Goal: Information Seeking & Learning: Learn about a topic

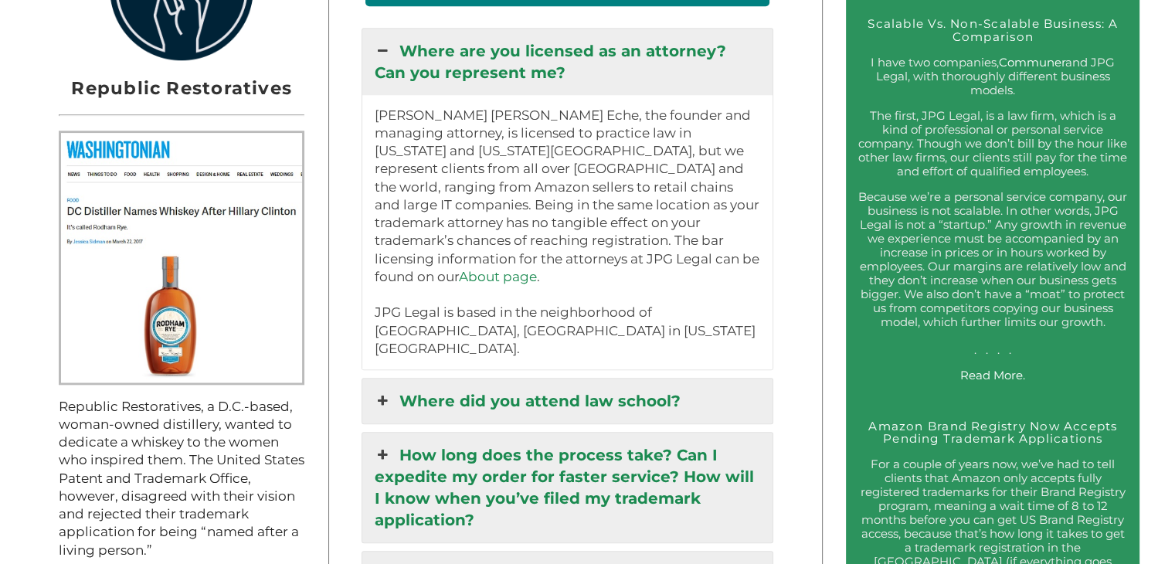
scroll to position [1499, 0]
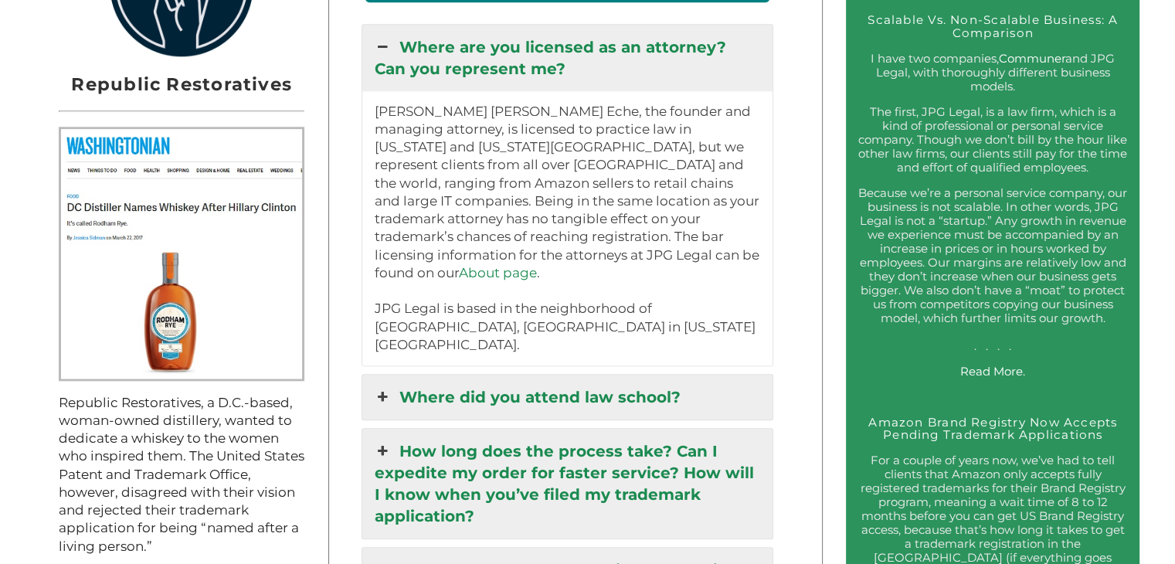
click at [631, 375] on link "Where did you attend law school?" at bounding box center [567, 397] width 410 height 45
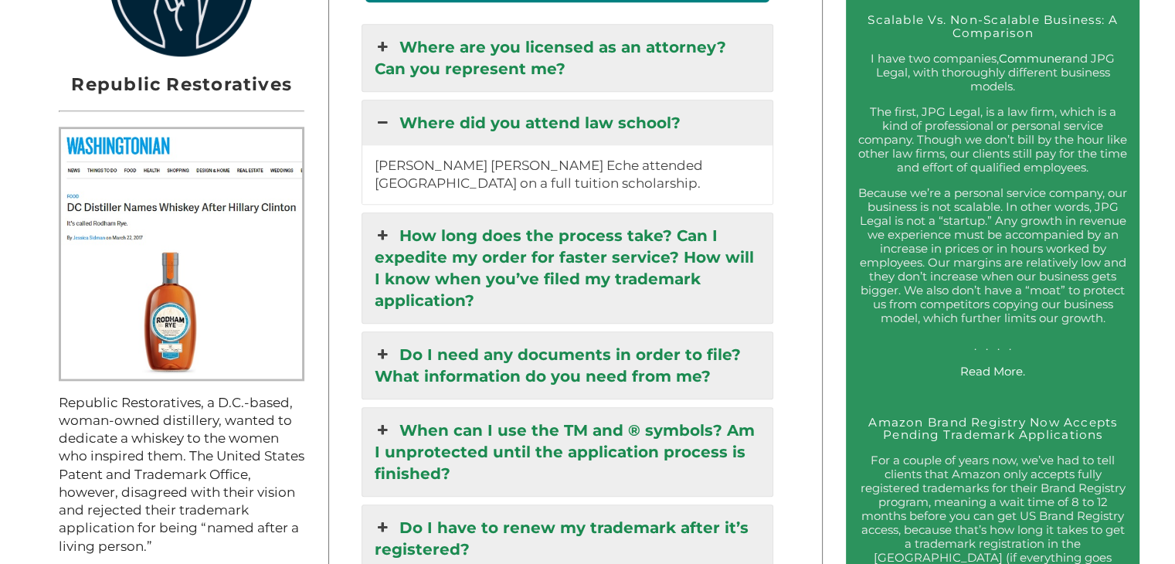
click at [649, 267] on link "How long does the process take? Can I expedite my order for faster service? How…" at bounding box center [567, 268] width 410 height 110
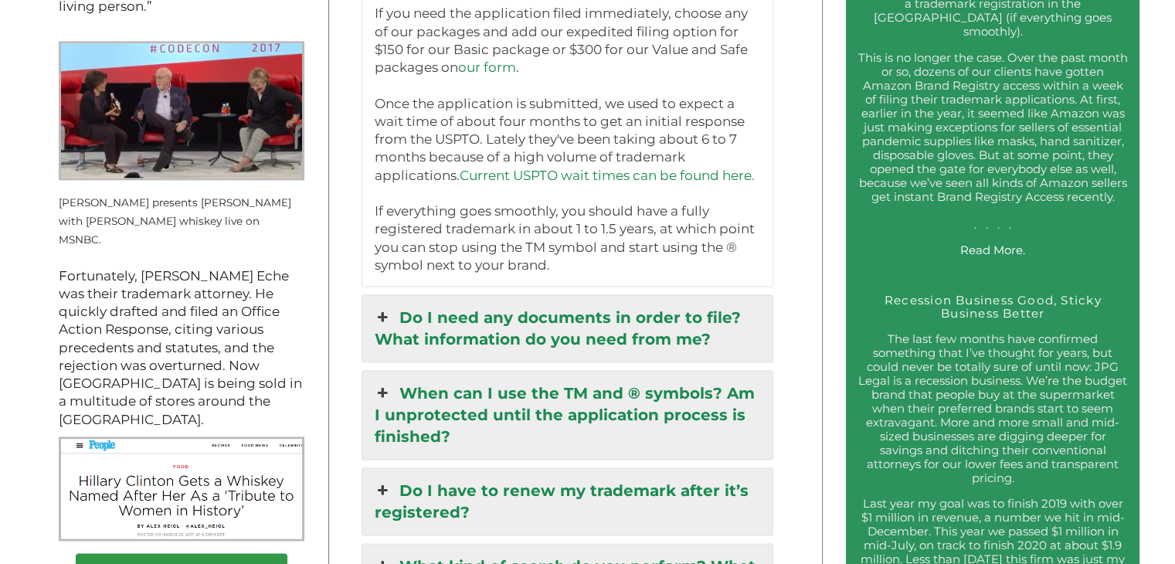
scroll to position [2040, 0]
click at [723, 317] on link "Do I need any documents in order to file? What information do you need from me?" at bounding box center [567, 327] width 410 height 66
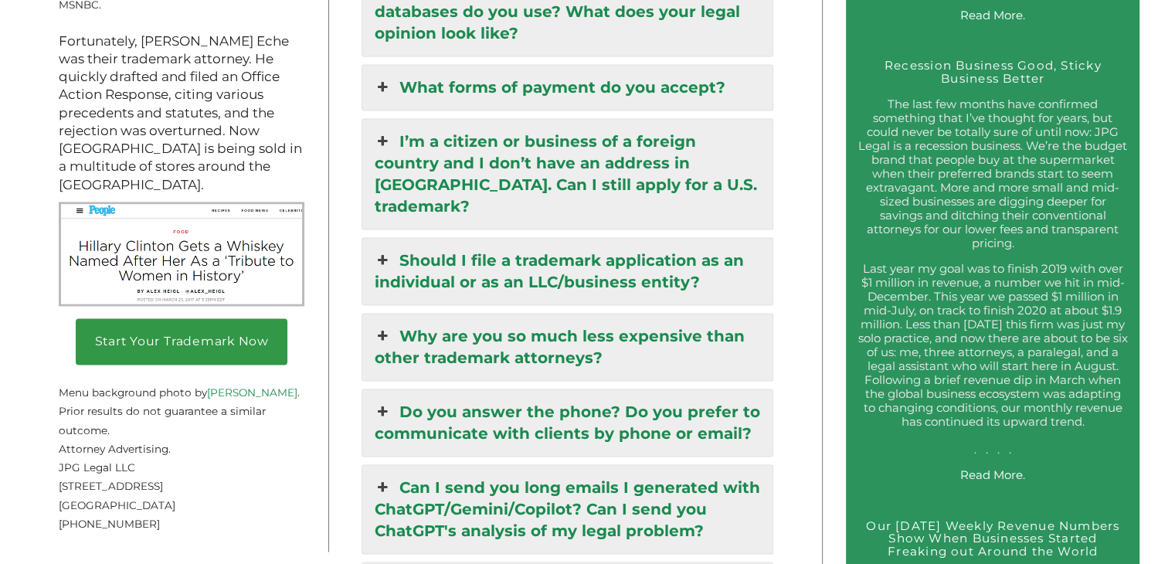
scroll to position [2289, 0]
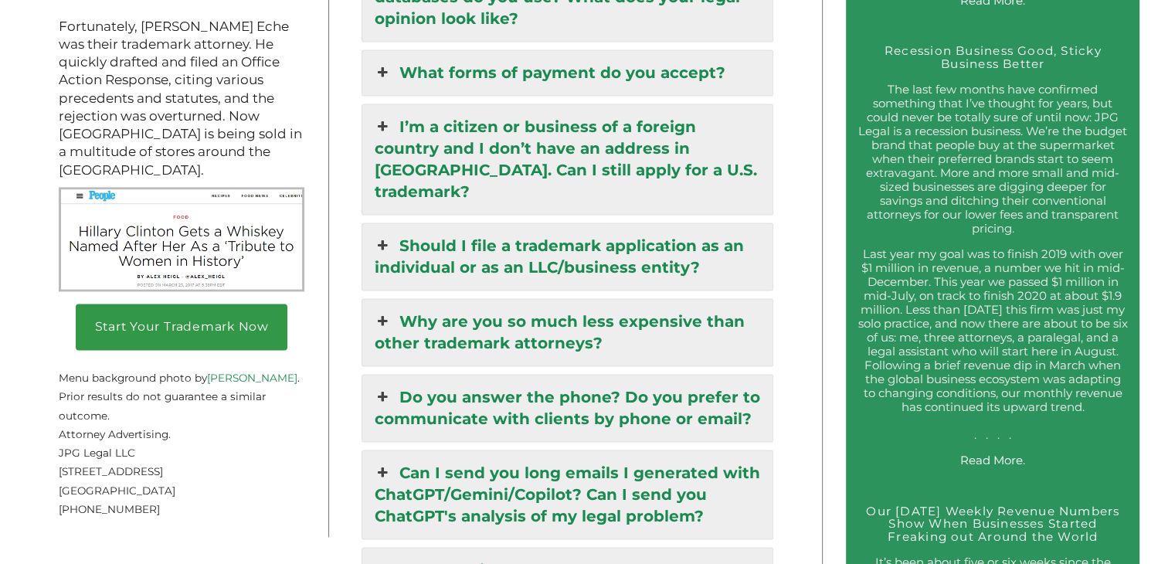
click at [681, 223] on link "Should I file a trademark application as an individual or as an LLC/business en…" at bounding box center [567, 256] width 410 height 66
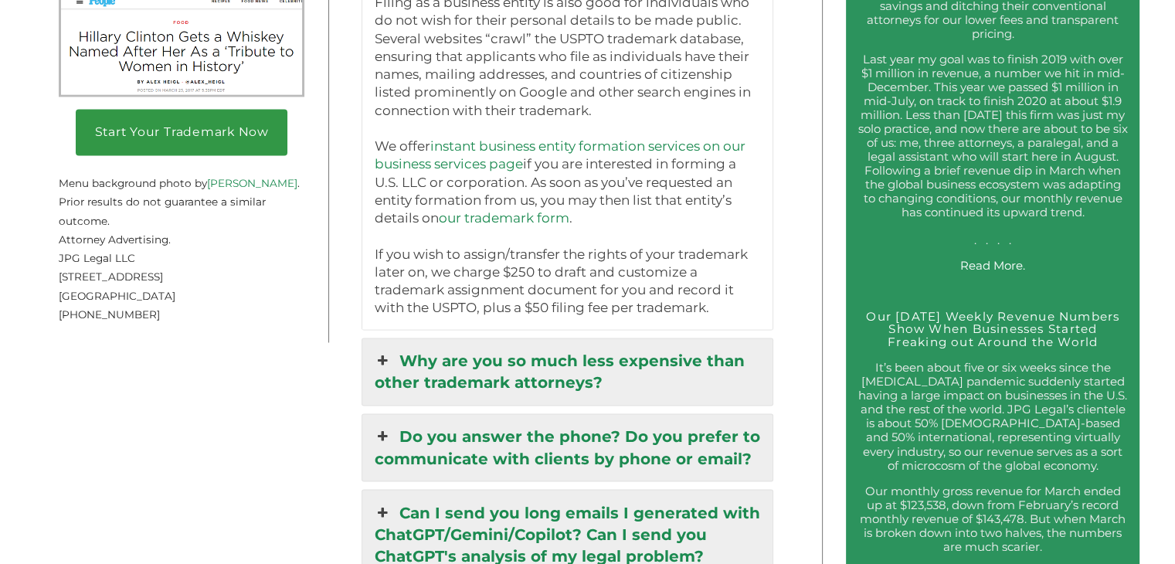
scroll to position [2485, 0]
click at [705, 351] on link "Why are you so much less expensive than other trademark attorneys?" at bounding box center [567, 371] width 410 height 66
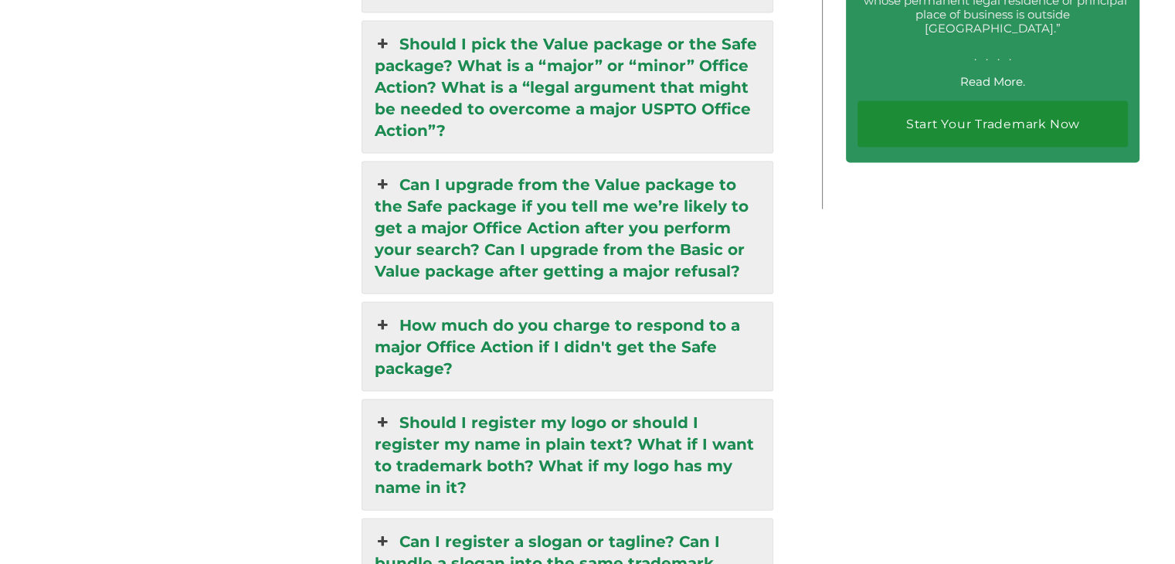
scroll to position [3241, 0]
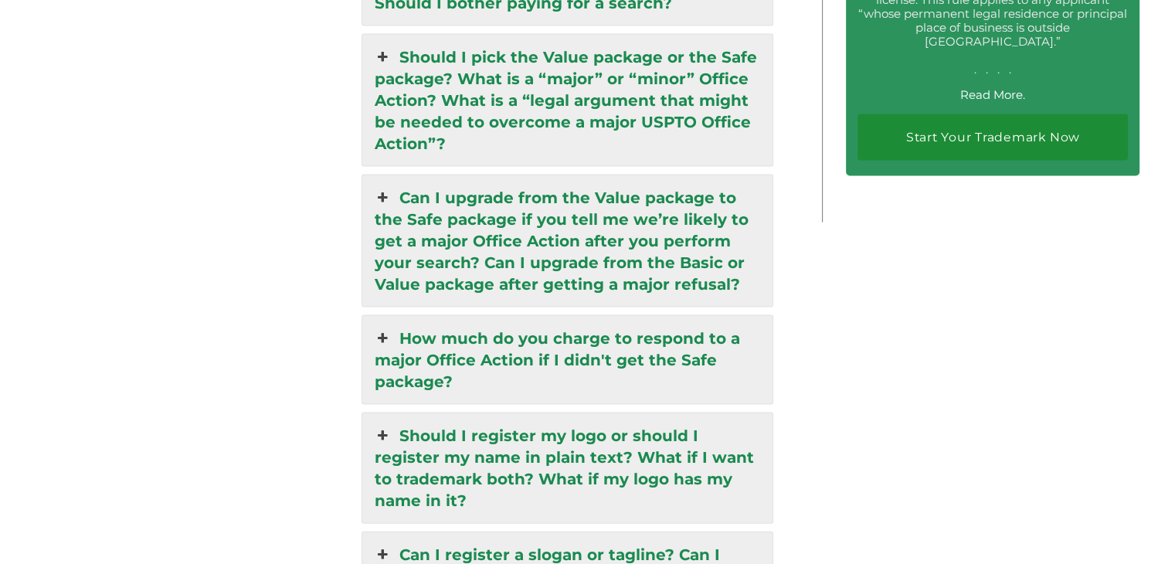
click at [705, 351] on link "How much do you charge to respond to a major Office Action if I didn't get the …" at bounding box center [567, 360] width 410 height 88
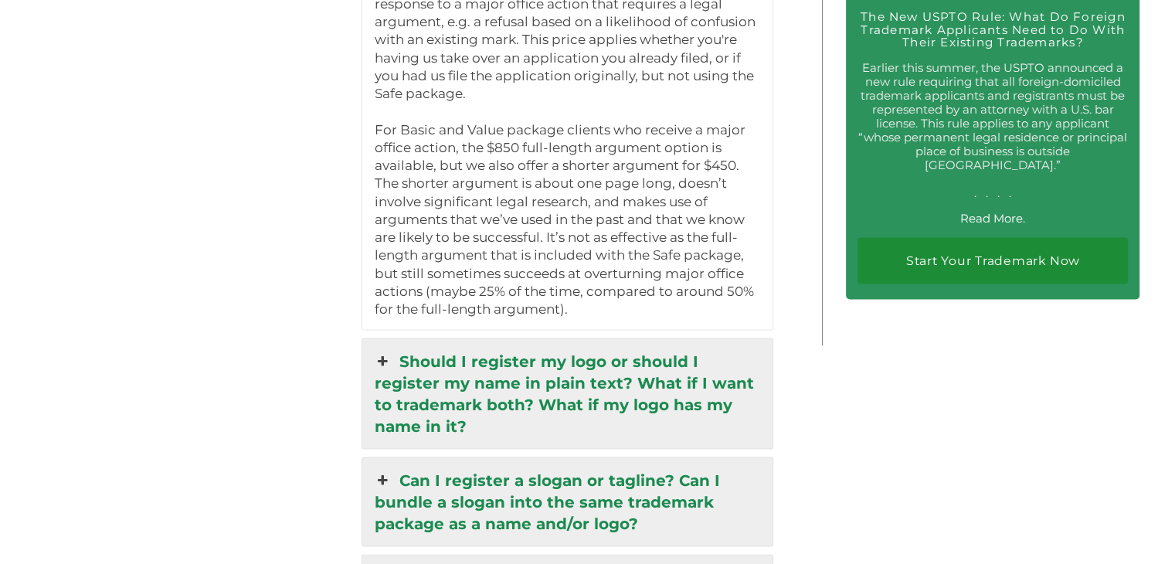
scroll to position [3124, 0]
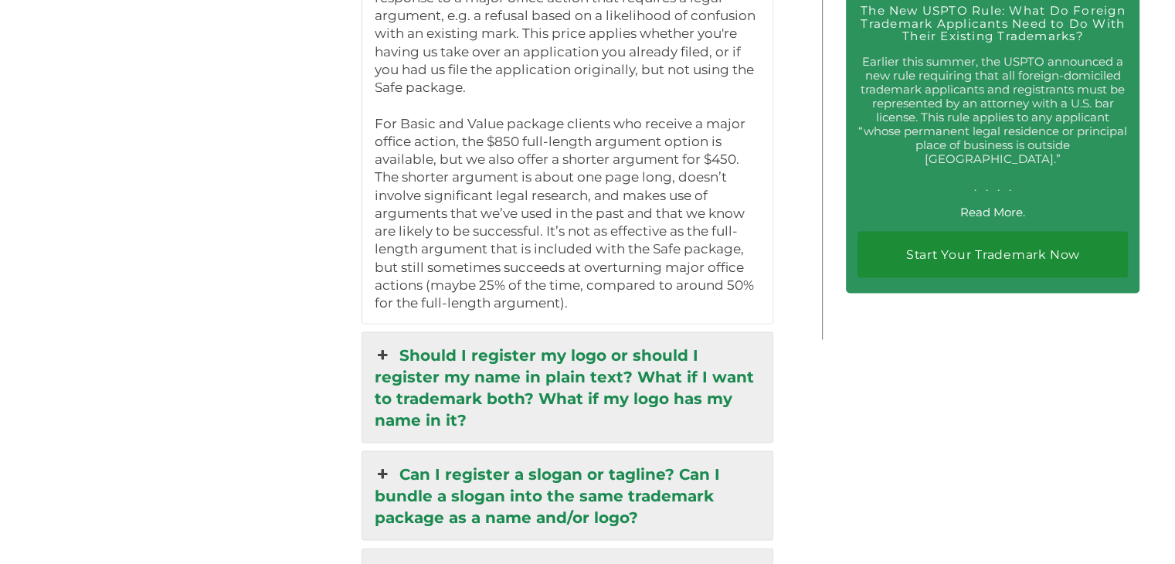
click at [645, 366] on link "Should I register my logo or should I register my name in plain text? What if I…" at bounding box center [567, 388] width 410 height 110
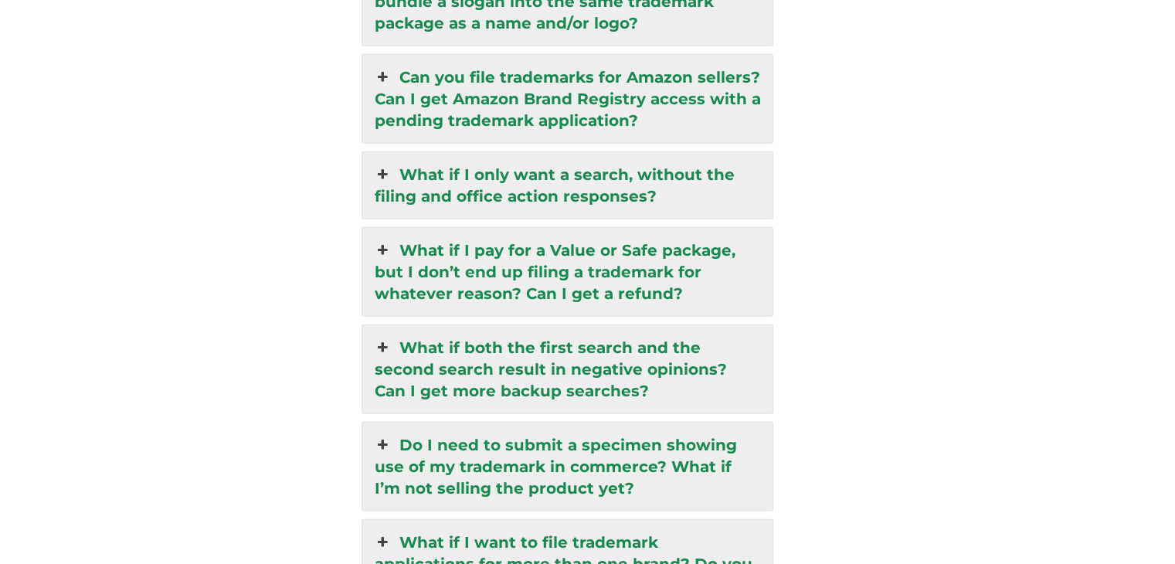
scroll to position [3745, 0]
click at [668, 239] on link "What if I pay for a Value or Safe package, but I don’t end up filing a trademar…" at bounding box center [567, 271] width 410 height 88
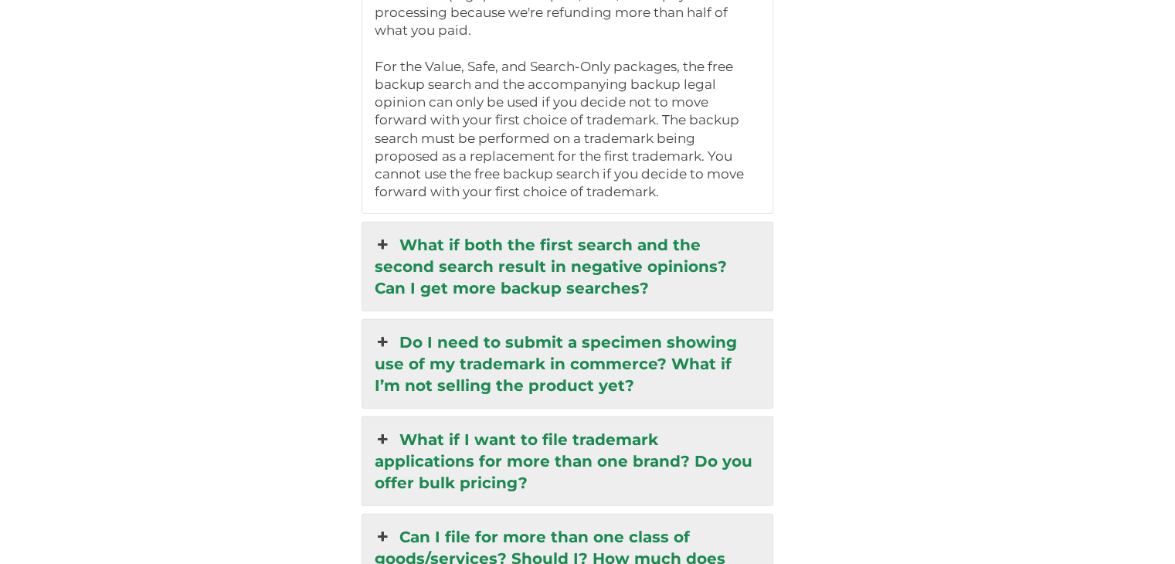
scroll to position [4026, 0]
click at [662, 321] on link "Do I need to submit a specimen showing use of my trademark in commerce? What if…" at bounding box center [567, 365] width 410 height 88
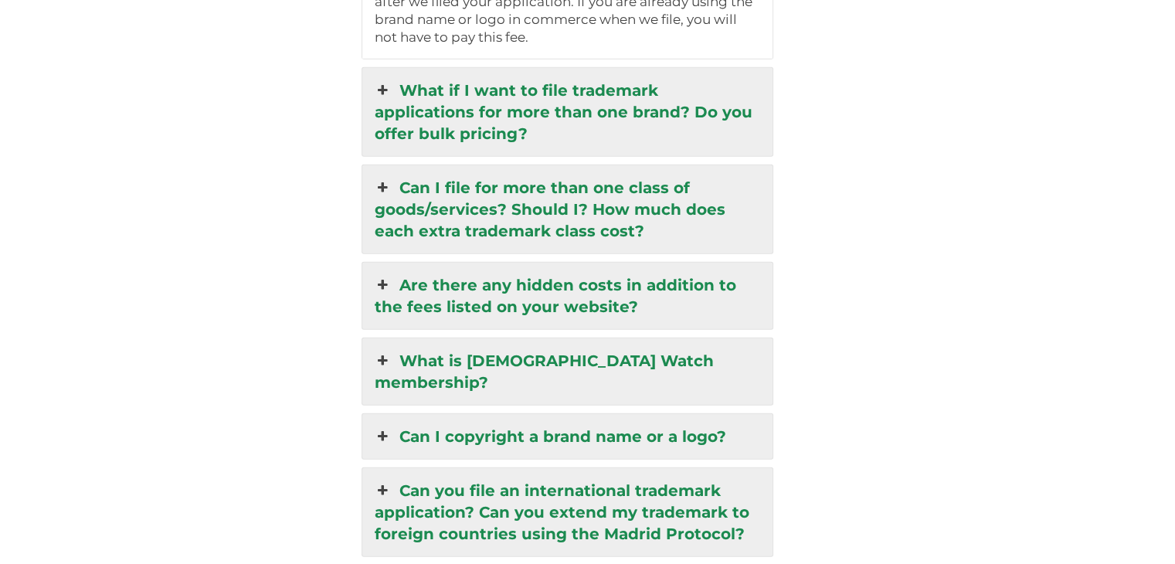
scroll to position [4166, 0]
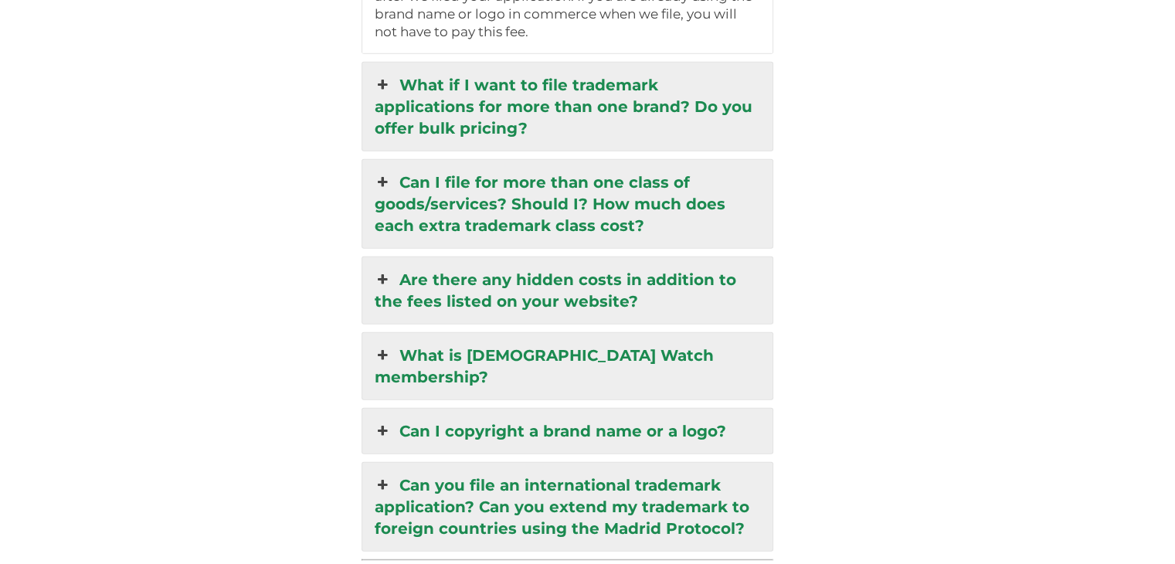
click at [668, 260] on link "Are there any hidden costs in addition to the fees listed on your website?" at bounding box center [567, 290] width 410 height 66
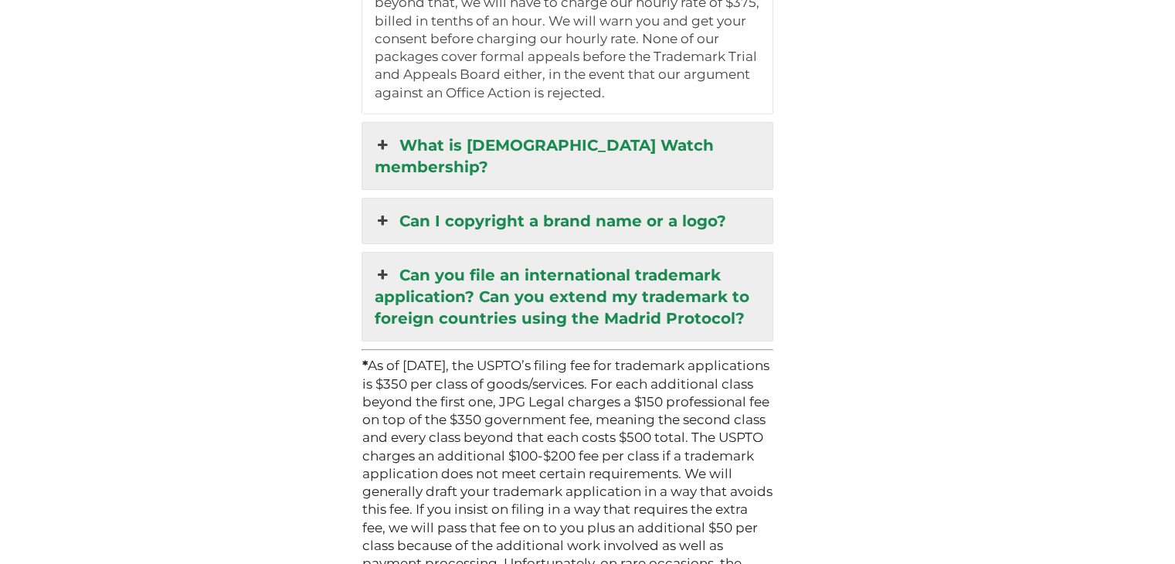
scroll to position [4969, 0]
click at [558, 124] on link "What is [DEMOGRAPHIC_DATA] Watch membership?" at bounding box center [567, 157] width 410 height 66
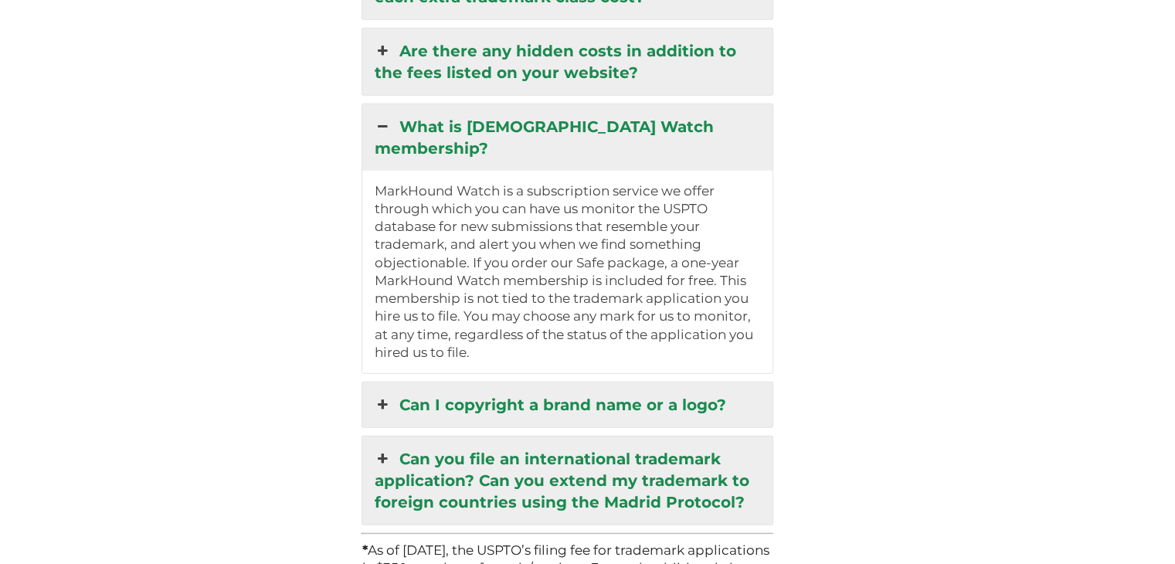
scroll to position [3940, 0]
click at [391, 449] on icon at bounding box center [382, 460] width 17 height 22
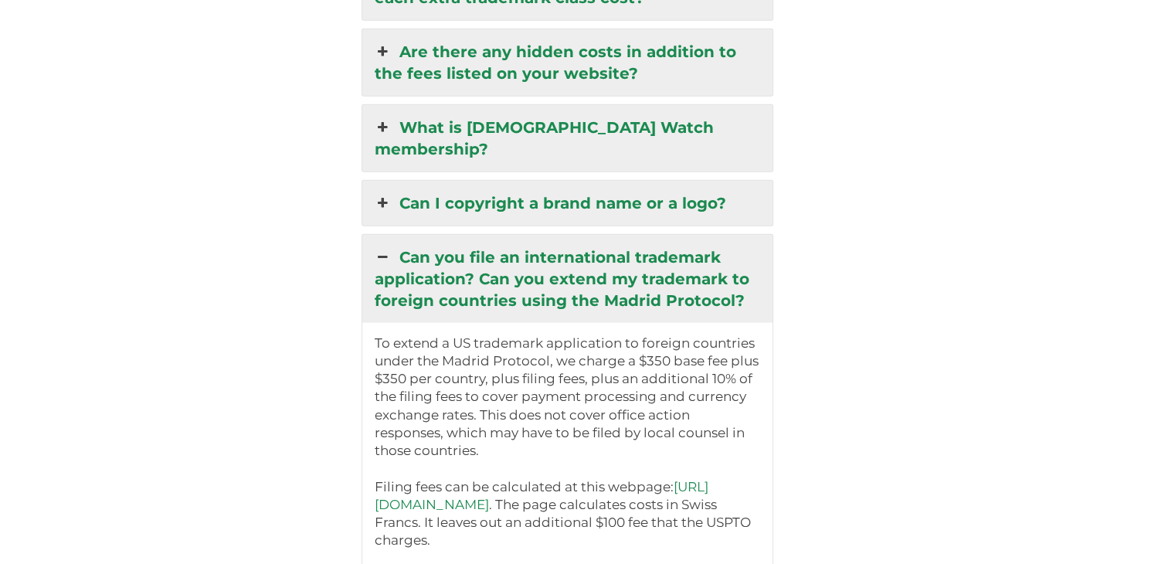
click at [572, 105] on link "What is [DEMOGRAPHIC_DATA] Watch membership?" at bounding box center [567, 138] width 410 height 66
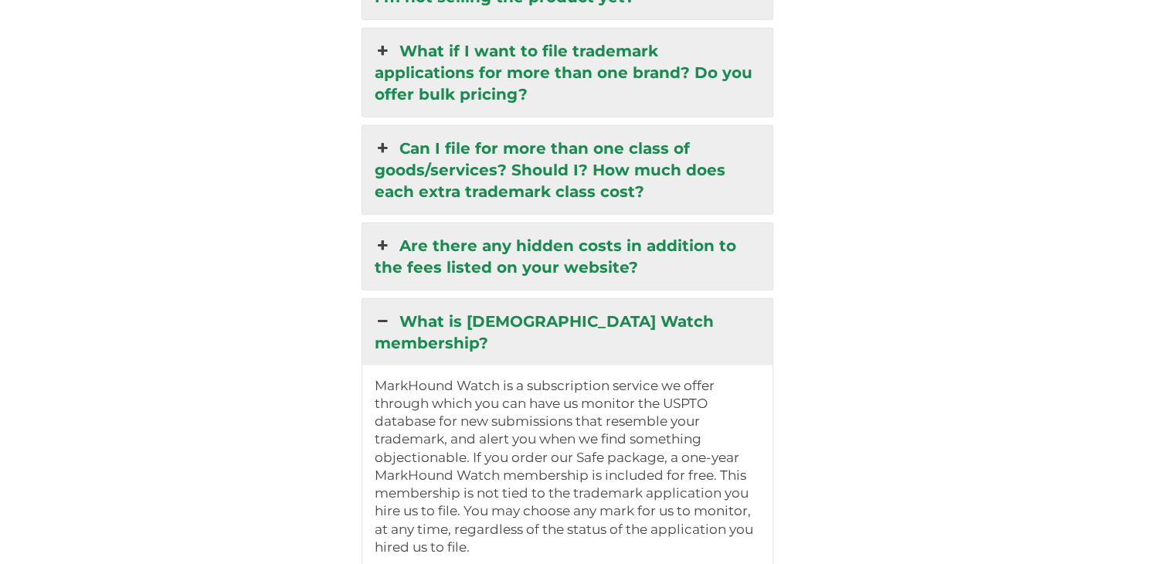
scroll to position [3745, 0]
click at [682, 224] on link "Are there any hidden costs in addition to the fees listed on your website?" at bounding box center [567, 257] width 410 height 66
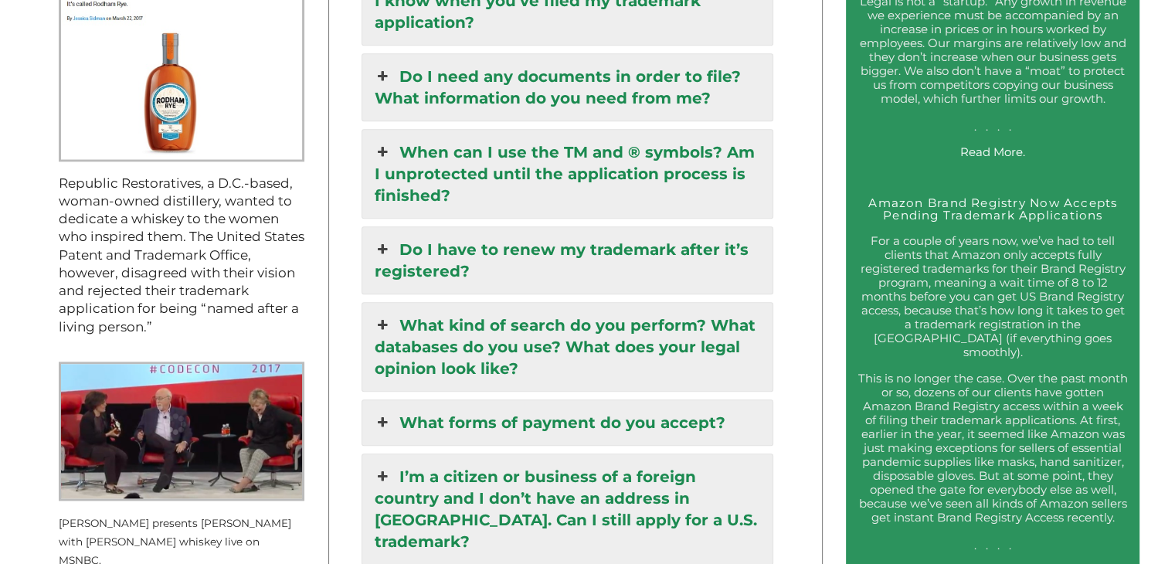
scroll to position [1732, 0]
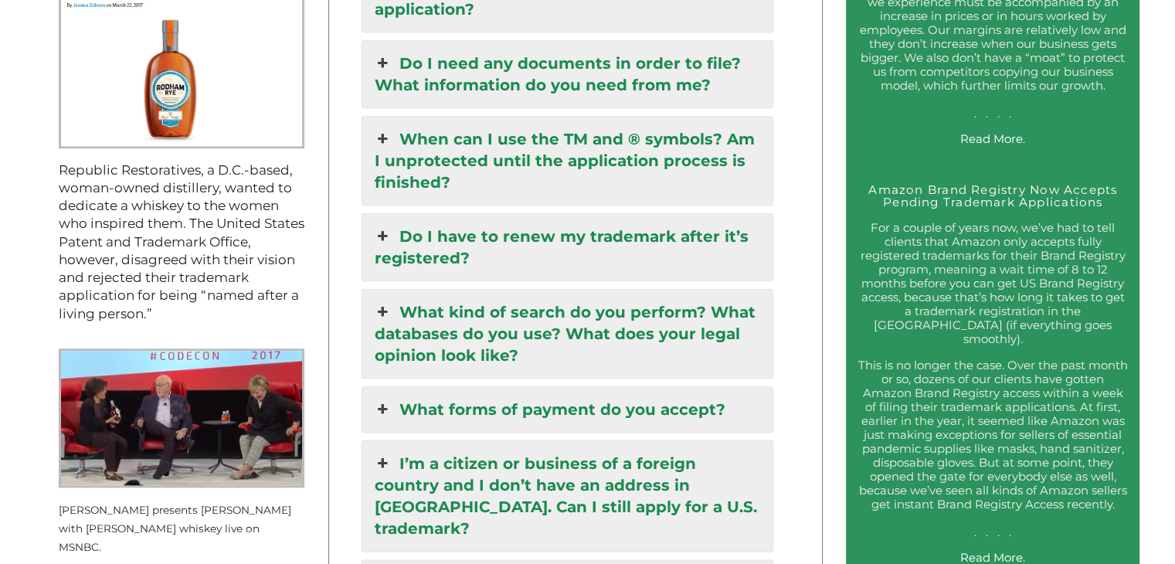
click at [391, 128] on icon at bounding box center [382, 139] width 17 height 22
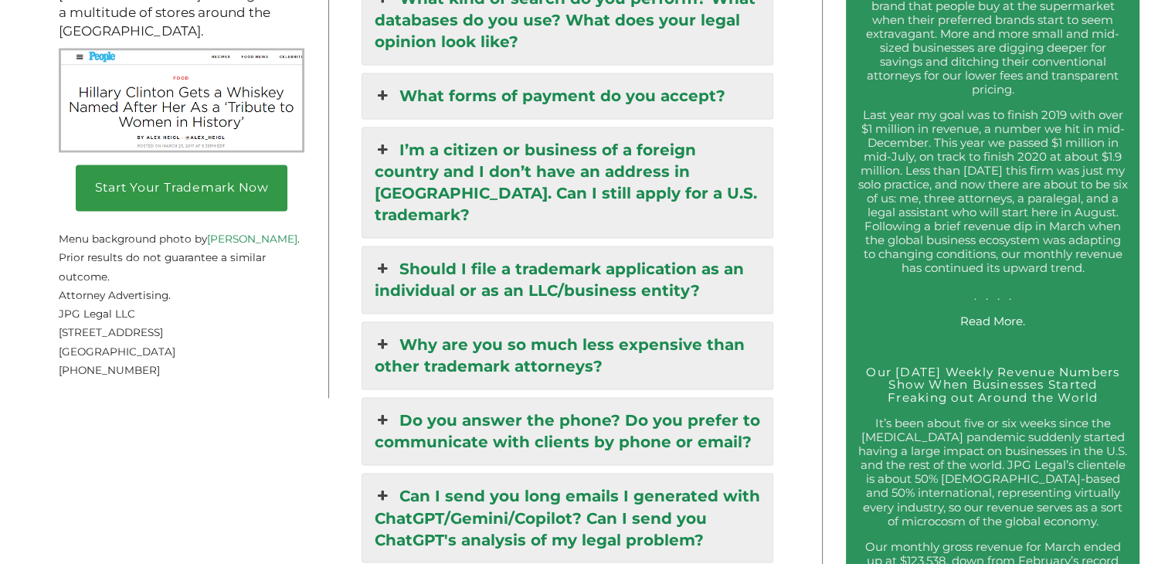
scroll to position [2438, 0]
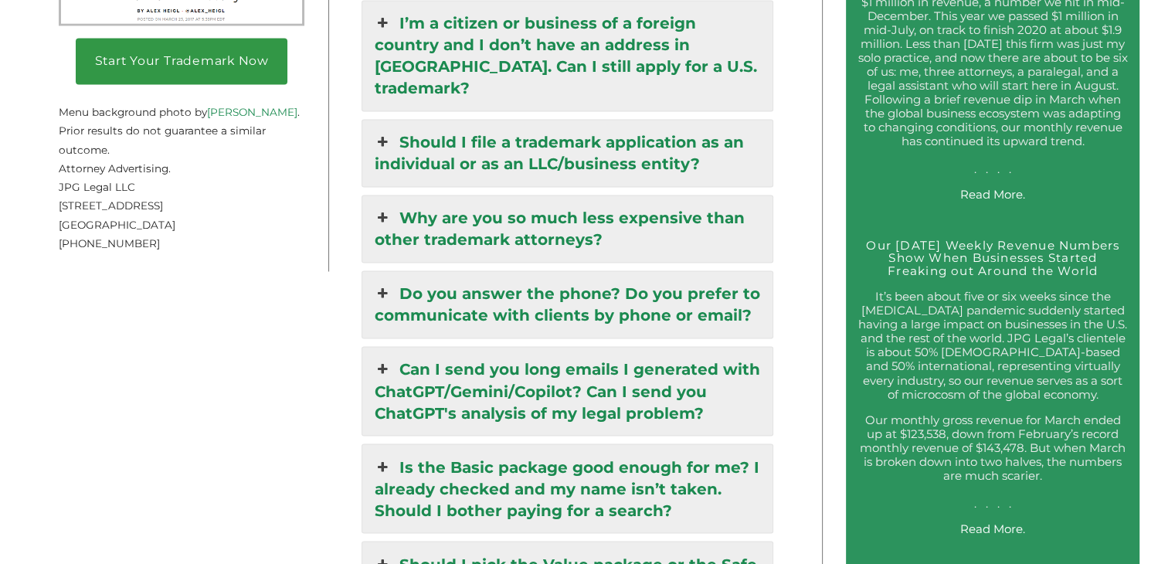
click at [719, 271] on link "Do you answer the phone? Do you prefer to communicate with clients by phone or …" at bounding box center [567, 304] width 410 height 66
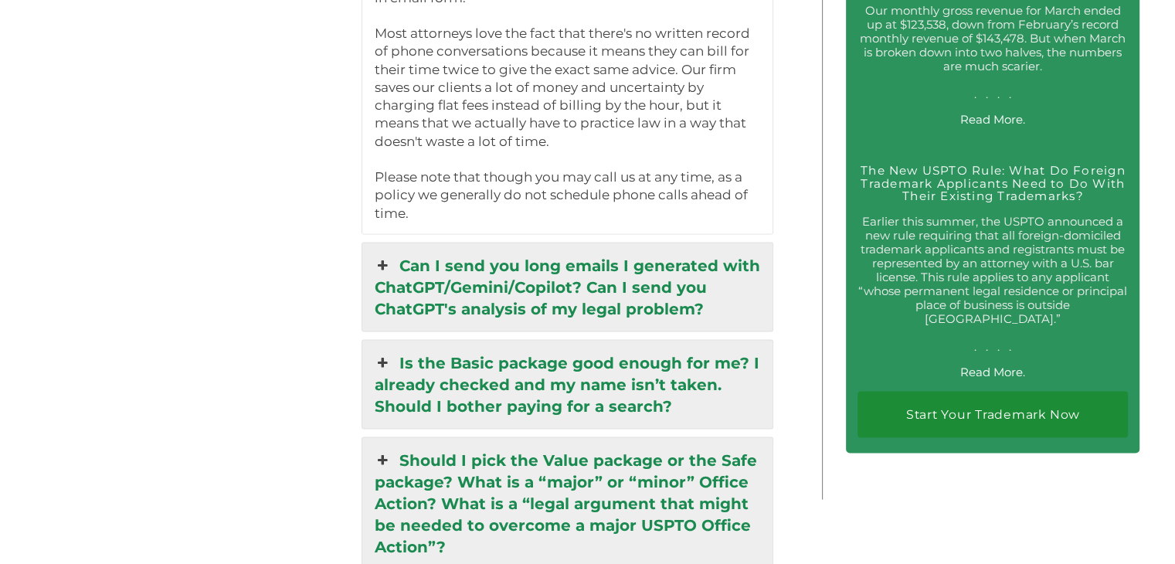
scroll to position [2965, 0]
click at [719, 243] on link "Can I send you long emails I generated with ChatGPT/Gemini/Copilot? Can I send …" at bounding box center [567, 287] width 410 height 88
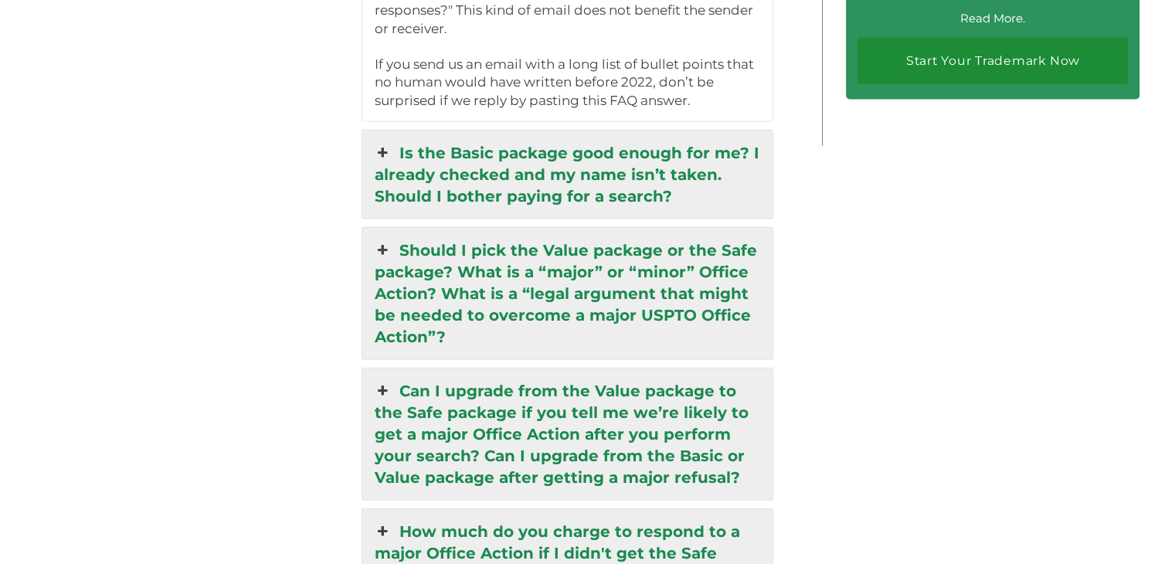
scroll to position [3320, 0]
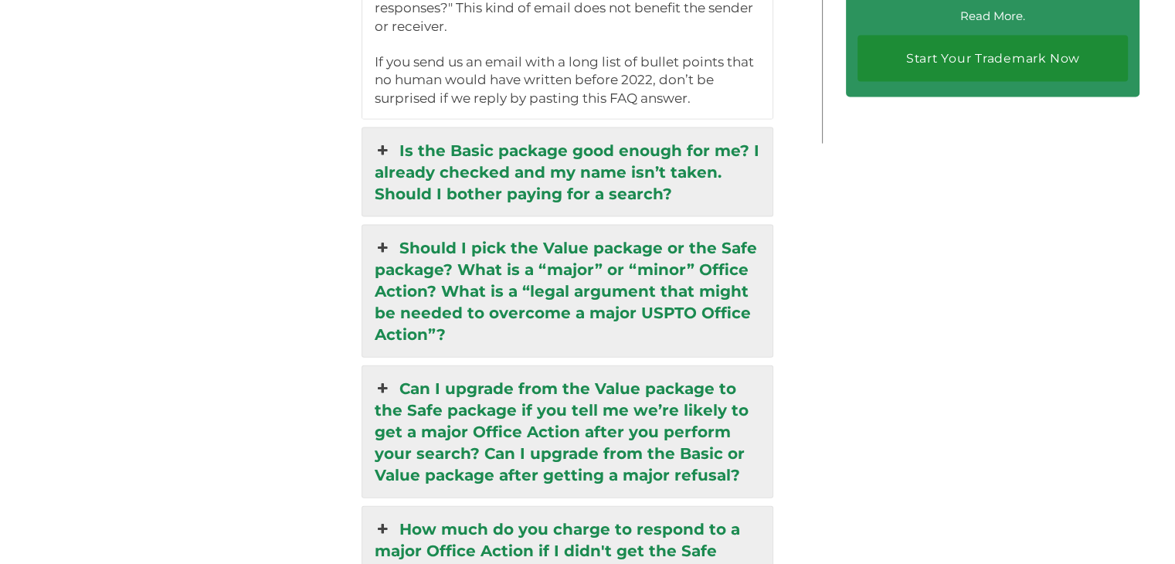
click at [695, 263] on link "Should I pick the Value package or the Safe package? What is a “major” or “mino…" at bounding box center [567, 291] width 410 height 131
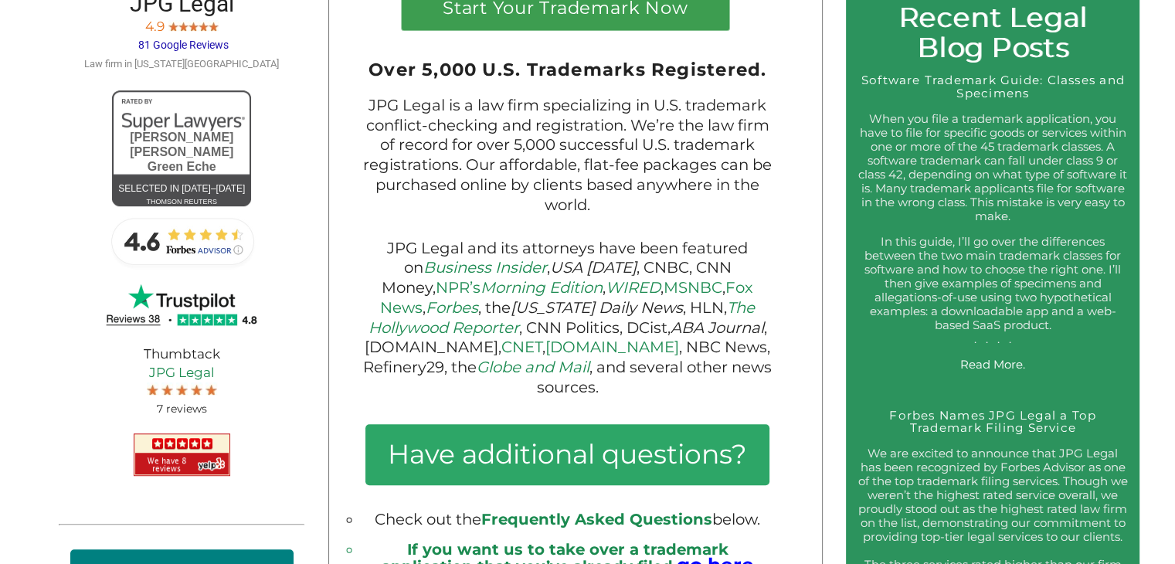
scroll to position [754, 0]
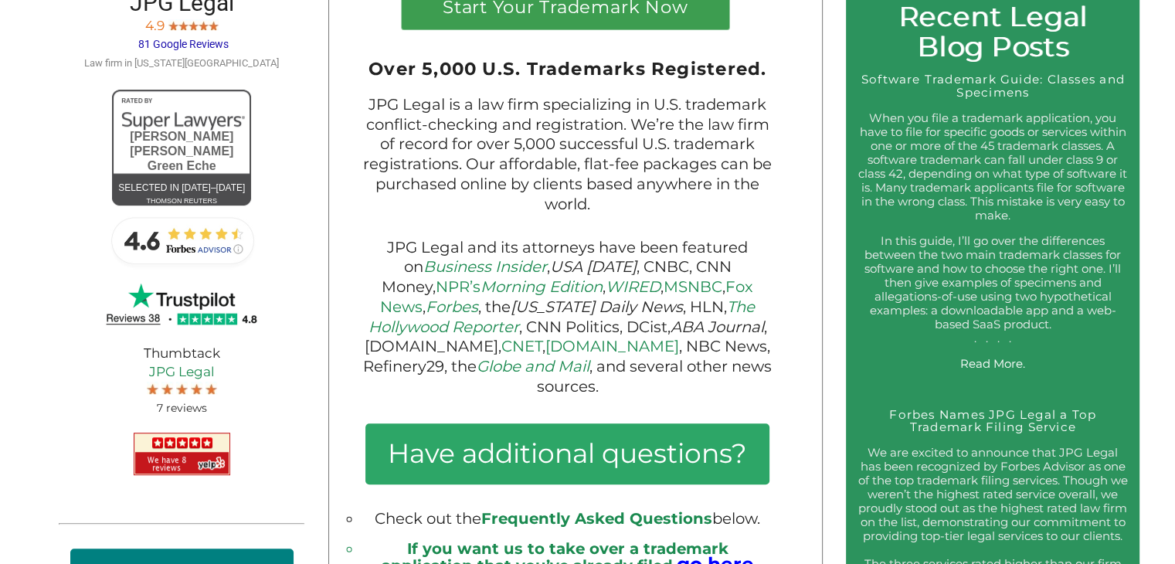
click at [187, 264] on img at bounding box center [181, 240] width 155 height 62
